Goal: Information Seeking & Learning: Learn about a topic

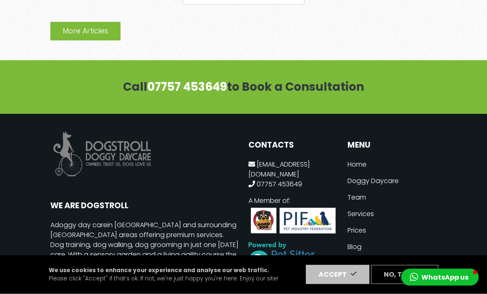
scroll to position [1908, 0]
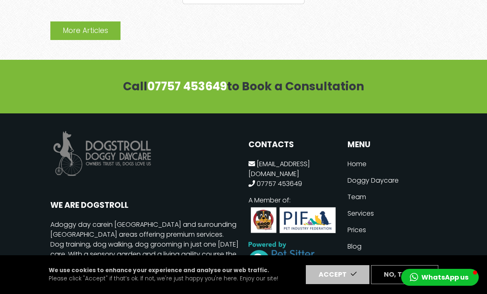
click at [385, 172] on link "Doggy Daycare" at bounding box center [391, 180] width 89 height 17
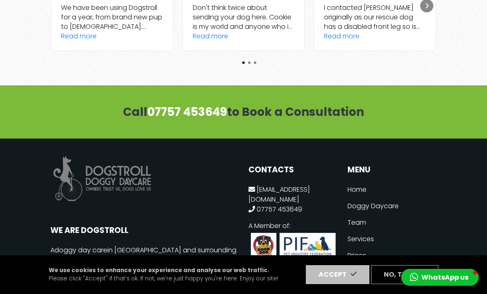
scroll to position [3181, 0]
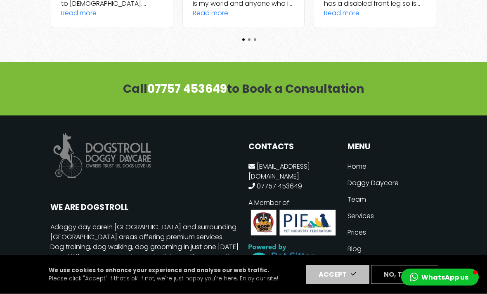
click at [366, 208] on link "Services" at bounding box center [391, 216] width 89 height 17
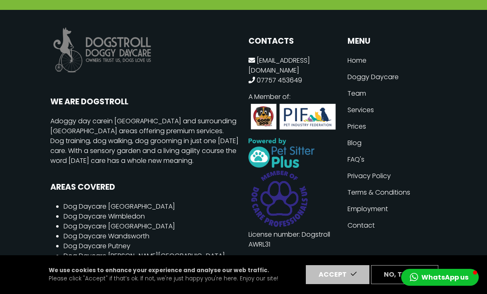
scroll to position [1835, 0]
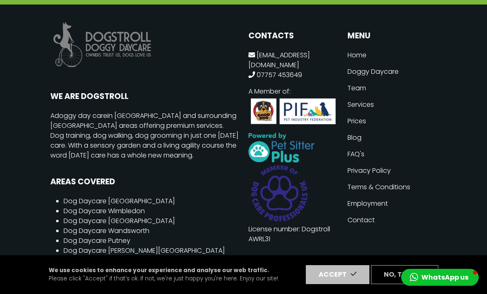
click at [362, 114] on link "Prices" at bounding box center [391, 121] width 89 height 17
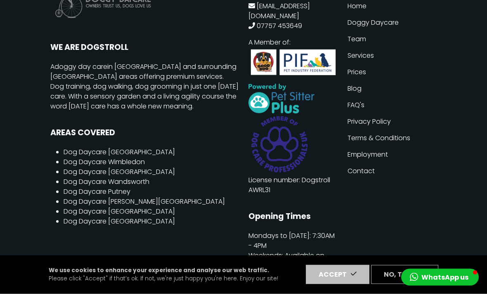
scroll to position [1341, 0]
click at [358, 97] on link "FAQ's" at bounding box center [391, 105] width 89 height 17
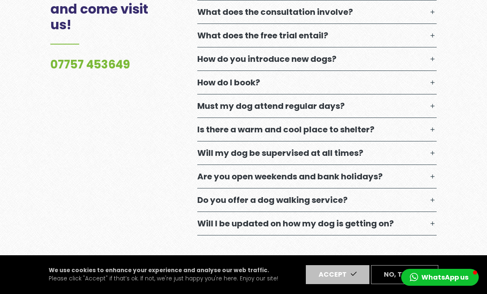
scroll to position [350, 0]
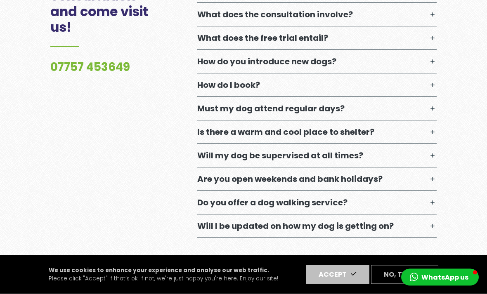
click at [385, 109] on button "Must my dog attend regular days?" at bounding box center [316, 108] width 239 height 23
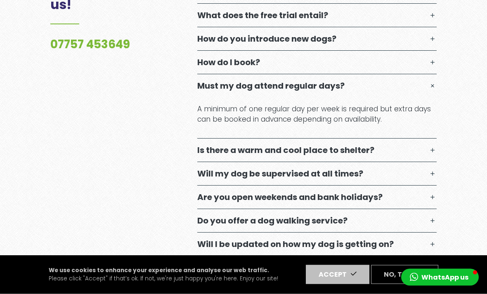
scroll to position [369, 0]
click at [419, 194] on button "Are you open weekends and bank holidays?" at bounding box center [316, 197] width 239 height 23
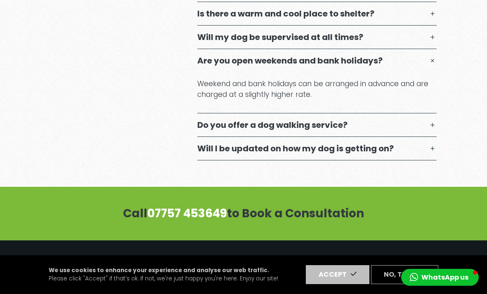
scroll to position [505, 0]
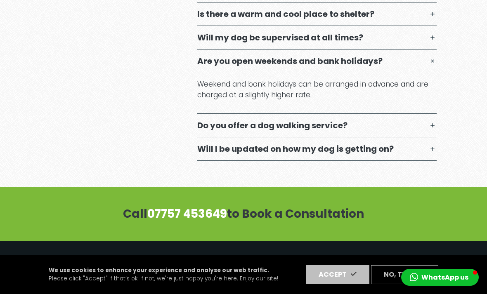
click at [406, 127] on button "Do you offer a dog walking service?" at bounding box center [316, 125] width 239 height 23
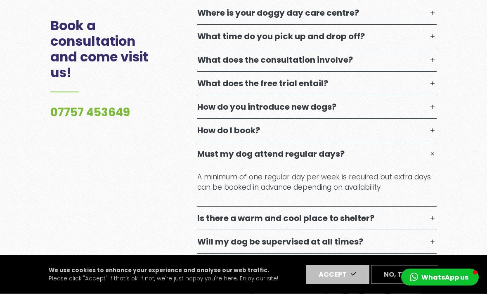
click at [422, 130] on button "How do I book?" at bounding box center [316, 130] width 239 height 23
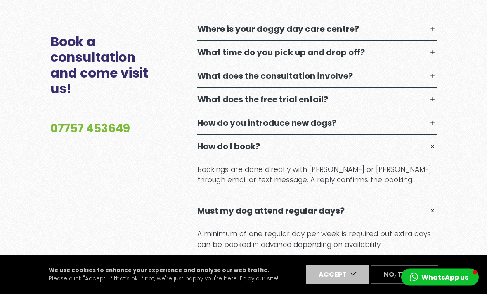
scroll to position [284, 0]
click at [428, 73] on button "What does the consultation involve?" at bounding box center [316, 75] width 239 height 23
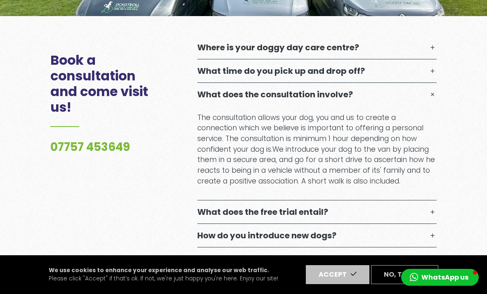
scroll to position [265, 0]
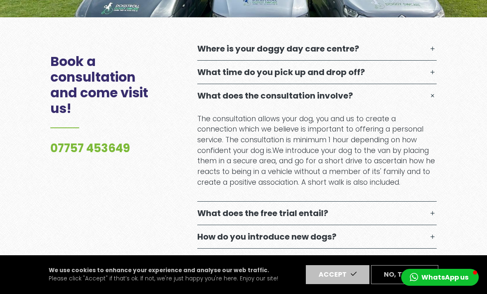
click at [432, 53] on button "Where is your doggy day care centre?" at bounding box center [316, 48] width 239 height 23
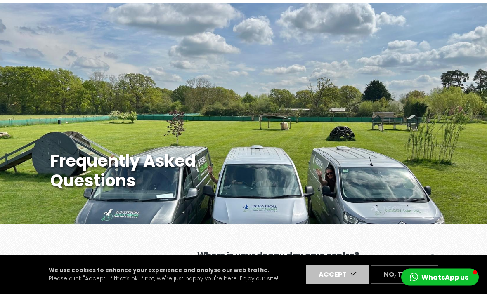
scroll to position [0, 0]
